Goal: Task Accomplishment & Management: Use online tool/utility

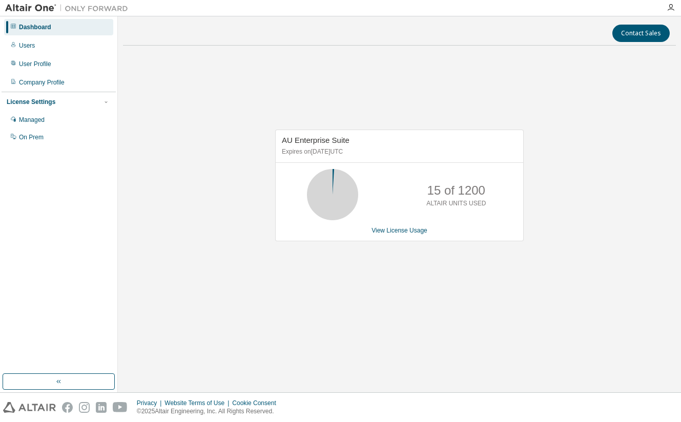
click at [280, 95] on div "AU Enterprise Suite Expires on [DATE] UTC 15 of 1200 ALTAIR UNITS USED View Lic…" at bounding box center [399, 191] width 553 height 275
click at [42, 49] on div "Users" at bounding box center [58, 45] width 109 height 16
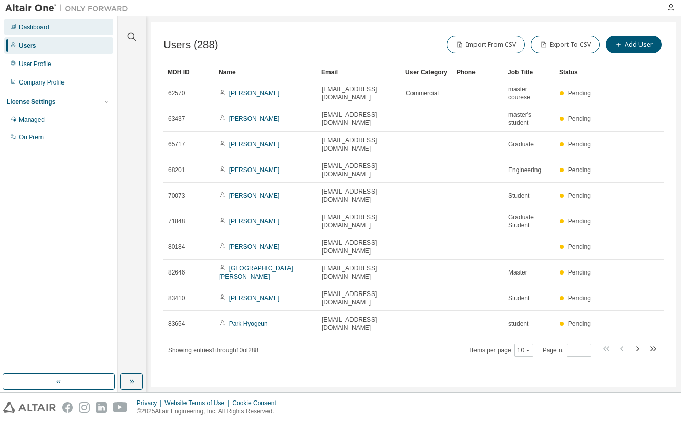
click at [53, 24] on div "Dashboard" at bounding box center [58, 27] width 109 height 16
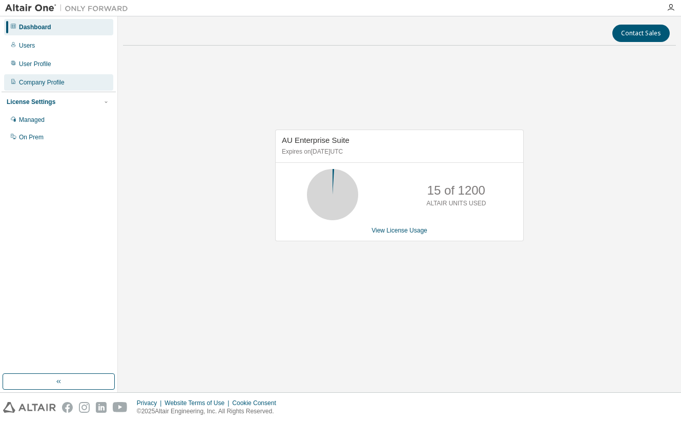
click at [43, 75] on div "Company Profile" at bounding box center [58, 82] width 109 height 16
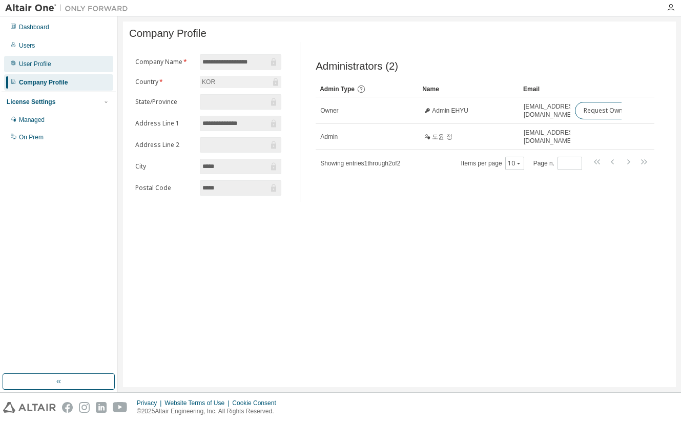
click at [46, 64] on div "User Profile" at bounding box center [35, 64] width 32 height 8
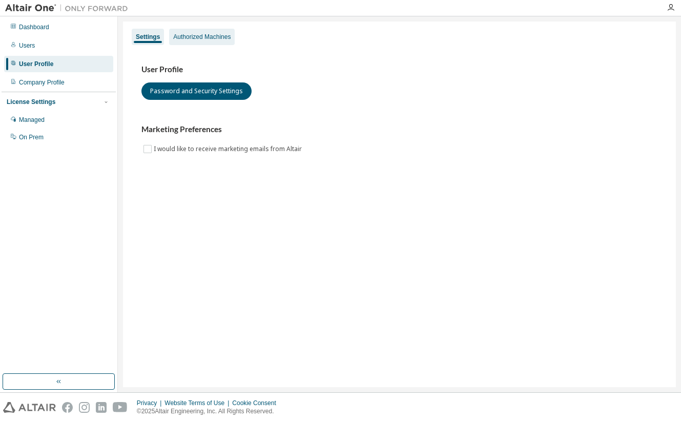
click at [204, 29] on div "Authorized Machines" at bounding box center [202, 37] width 66 height 16
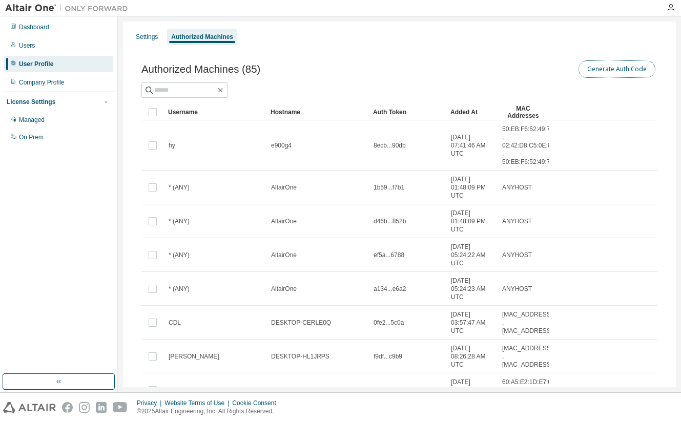
click at [610, 72] on button "Generate Auth Code" at bounding box center [616, 68] width 77 height 17
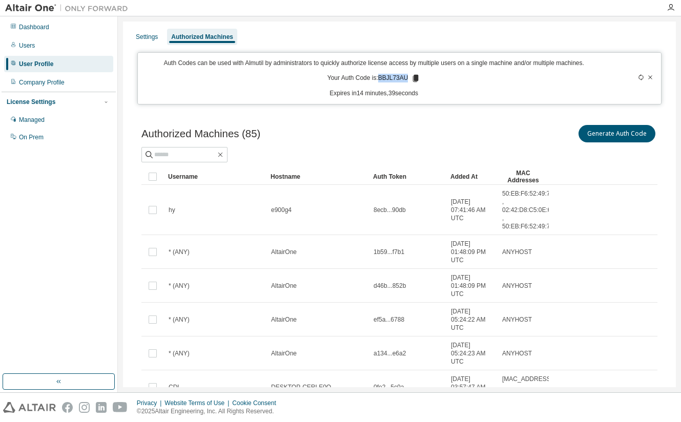
drag, startPoint x: 378, startPoint y: 77, endPoint x: 403, endPoint y: 79, distance: 24.7
click at [403, 79] on p "Your Auth Code is: BBJL73AU" at bounding box center [373, 78] width 93 height 9
copy p "BBJL73AU"
click at [416, 135] on div "Generate Auth Code" at bounding box center [529, 134] width 258 height 22
drag, startPoint x: 349, startPoint y: 128, endPoint x: 349, endPoint y: 134, distance: 6.1
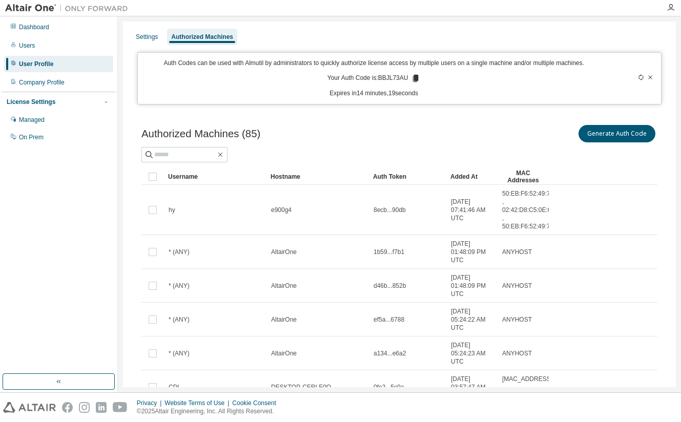
click at [349, 132] on div "Authorized Machines (85) Generate Auth Code" at bounding box center [399, 134] width 516 height 22
click at [450, 125] on div "Generate Auth Code" at bounding box center [529, 134] width 258 height 22
click at [597, 133] on button "Generate Auth Code" at bounding box center [616, 133] width 77 height 17
click at [612, 133] on button "Generate Auth Code" at bounding box center [616, 133] width 77 height 17
click at [638, 77] on icon at bounding box center [641, 77] width 6 height 6
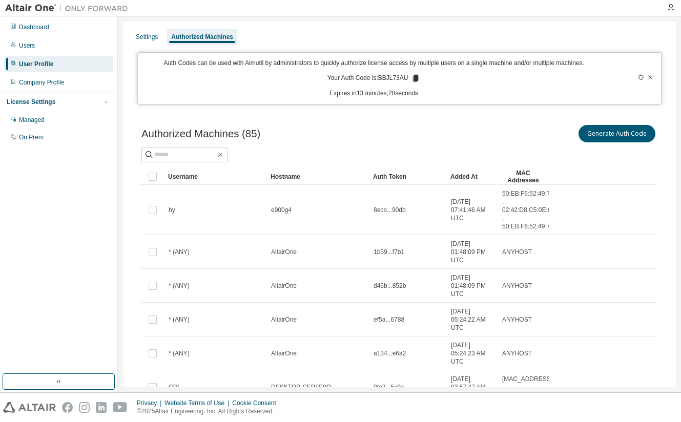
click at [151, 47] on div "Settings Authorized Machines Auth Codes can be used with Almutil by administrat…" at bounding box center [399, 308] width 553 height 572
click at [150, 45] on div "Settings" at bounding box center [147, 37] width 30 height 16
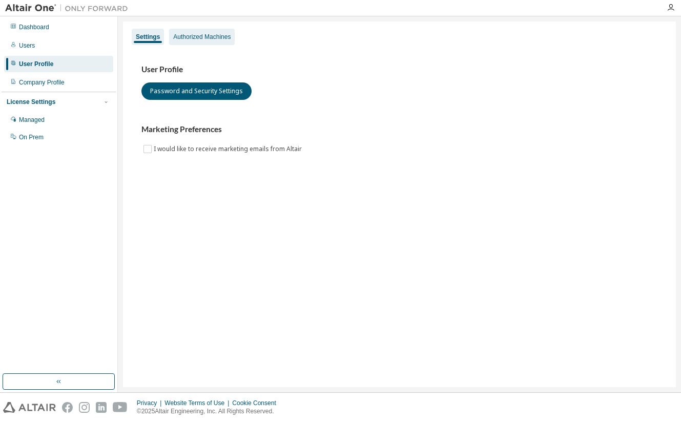
click at [197, 45] on div "Authorized Machines" at bounding box center [202, 37] width 66 height 16
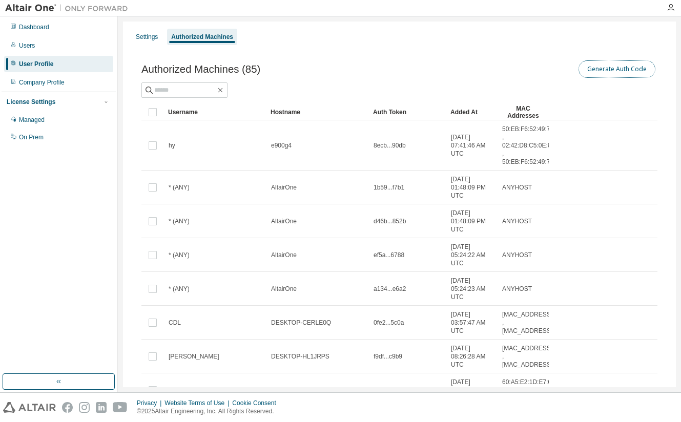
click at [612, 73] on button "Generate Auth Code" at bounding box center [616, 68] width 77 height 17
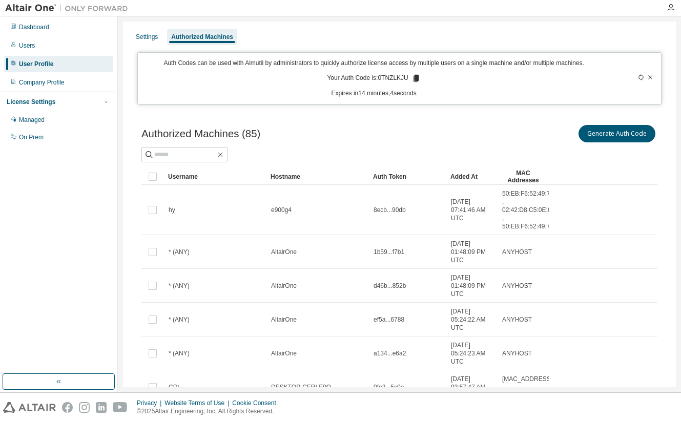
click at [638, 79] on icon at bounding box center [641, 77] width 6 height 6
click at [639, 77] on icon at bounding box center [641, 77] width 5 height 6
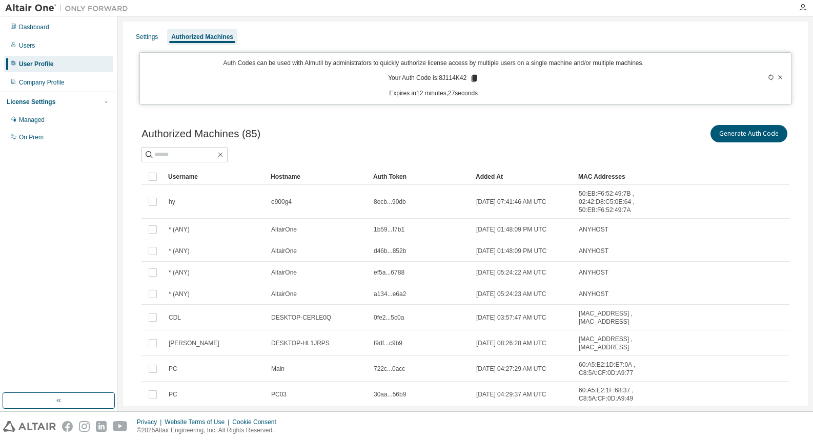
click at [680, 79] on icon at bounding box center [771, 77] width 6 height 6
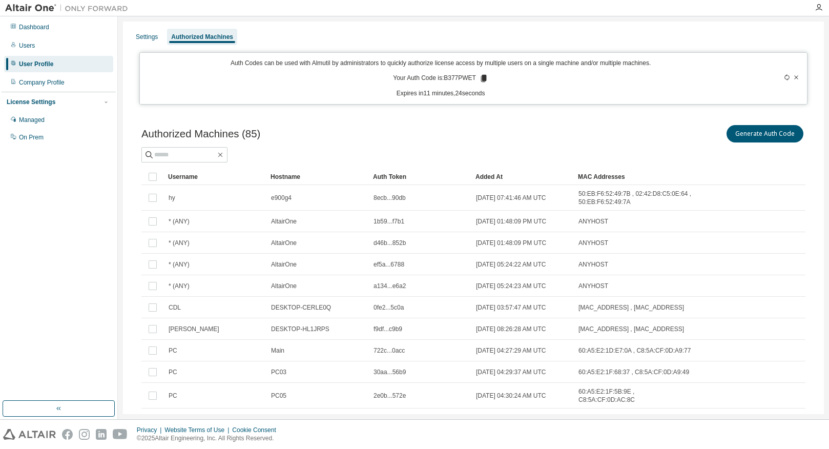
click at [680, 79] on icon at bounding box center [787, 77] width 6 height 6
click at [680, 79] on icon at bounding box center [786, 77] width 5 height 6
click at [680, 79] on icon at bounding box center [787, 77] width 6 height 6
